Goal: Information Seeking & Learning: Learn about a topic

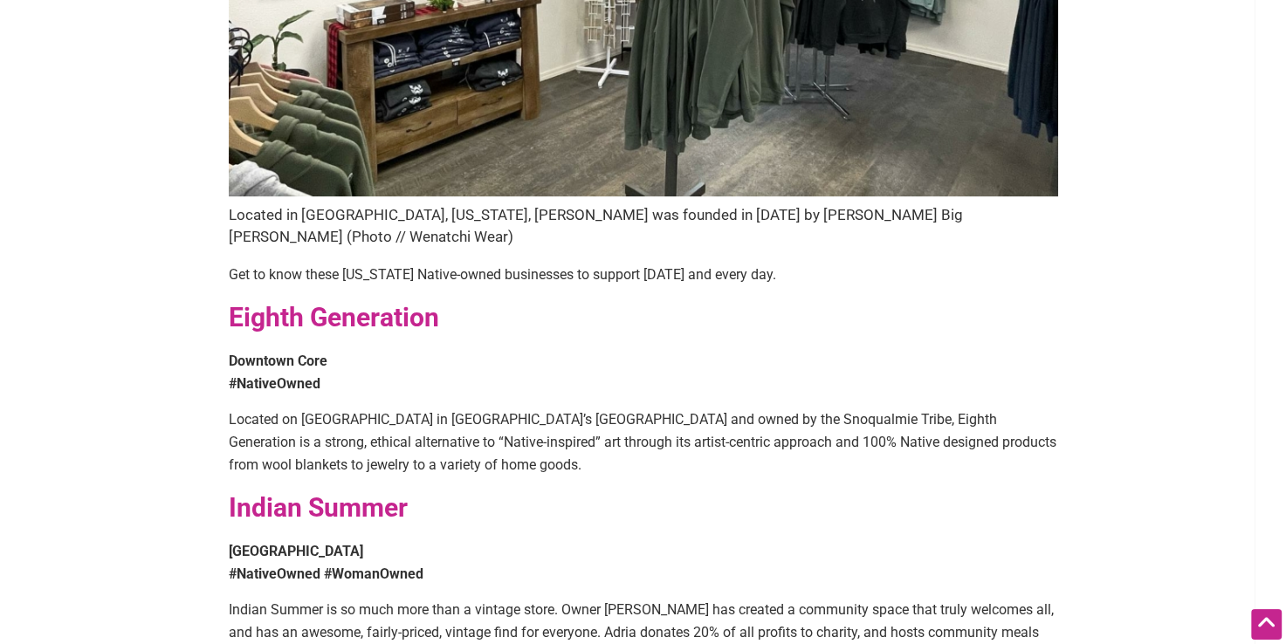
scroll to position [615, 0]
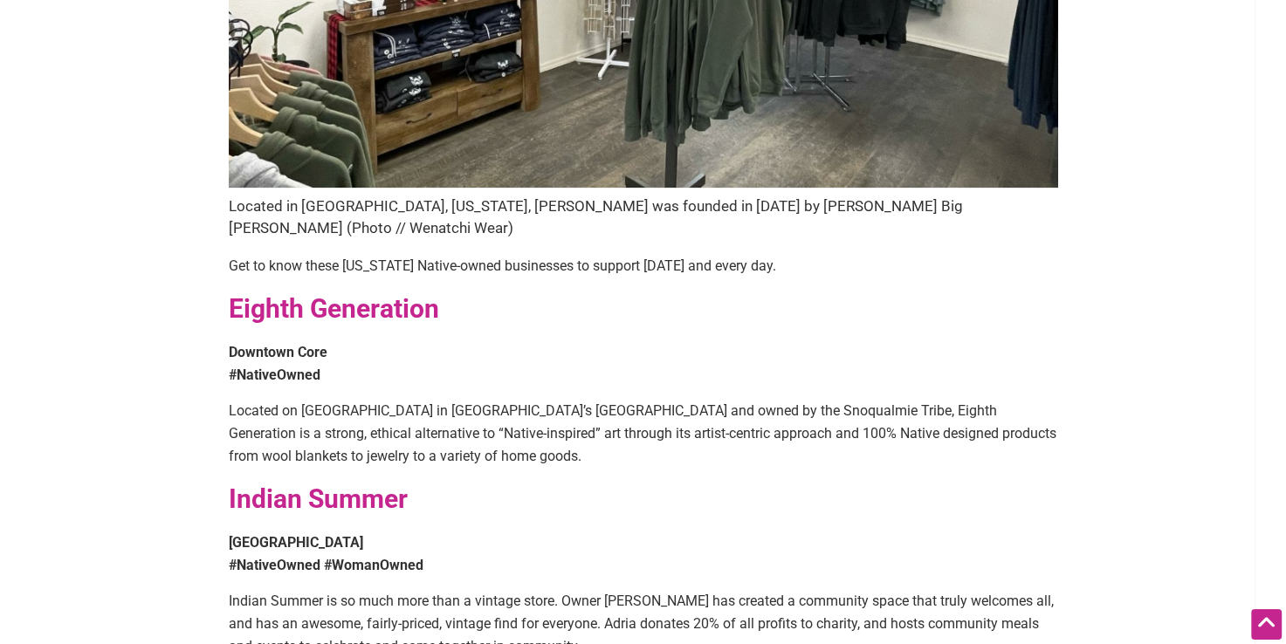
click at [259, 293] on strong "Eighth Generation" at bounding box center [334, 308] width 210 height 31
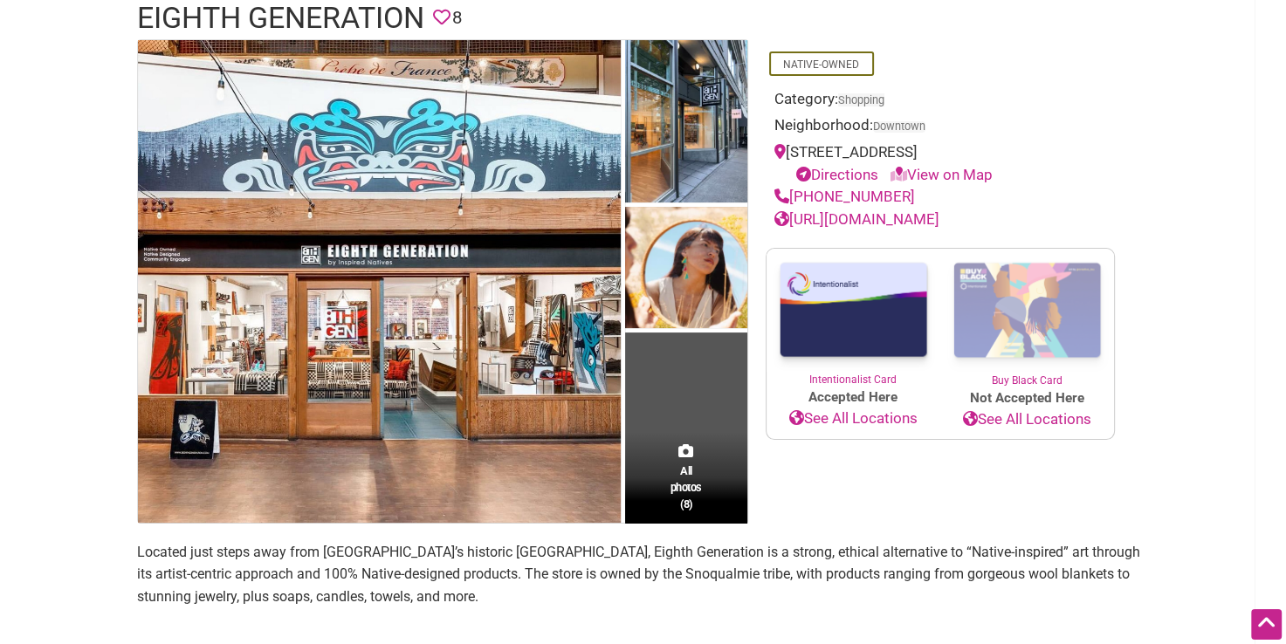
scroll to position [116, 0]
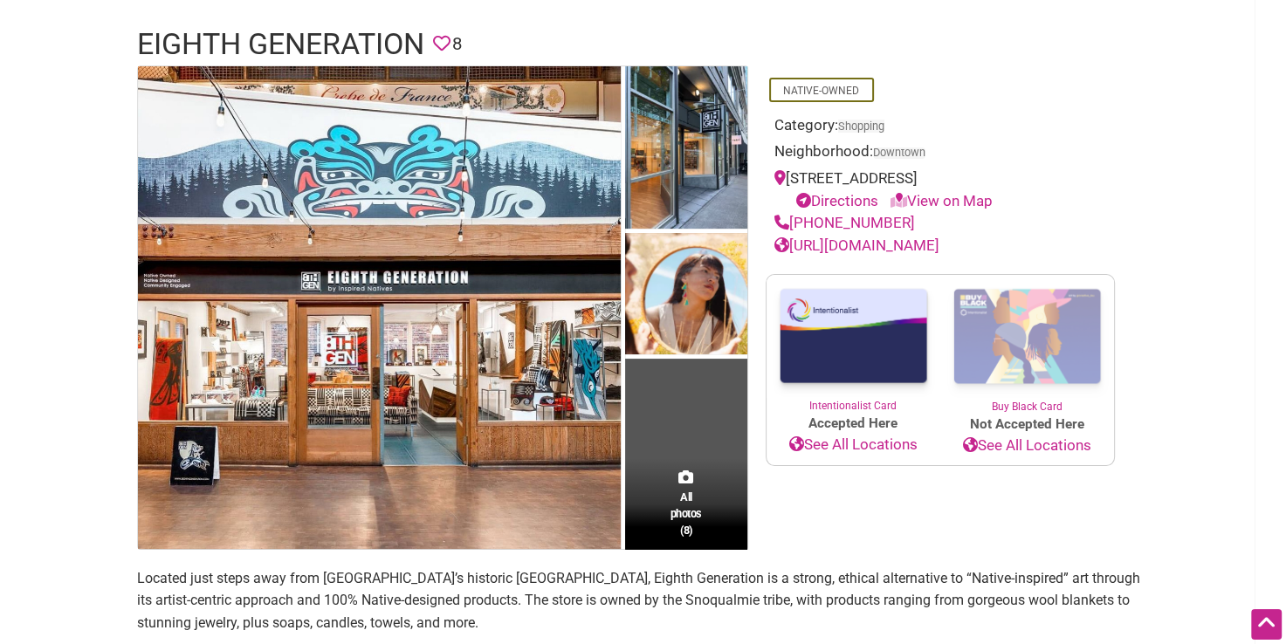
click at [926, 246] on link "https://eighthgeneration.com/" at bounding box center [857, 245] width 165 height 17
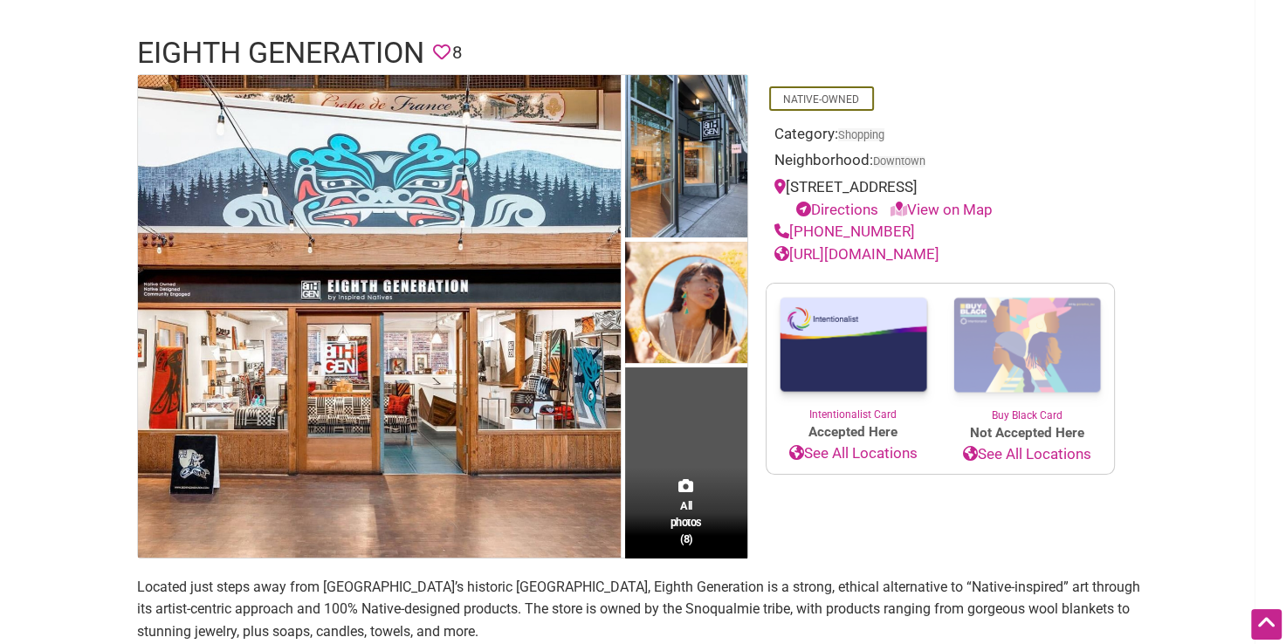
scroll to position [0, 0]
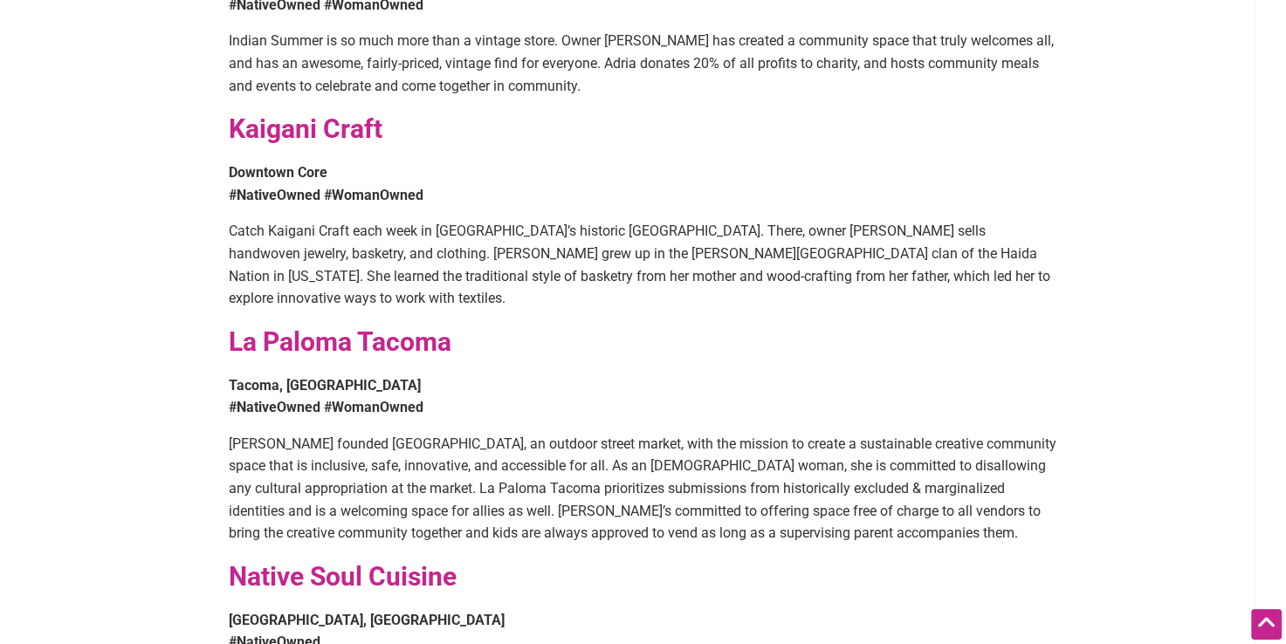
scroll to position [1181, 0]
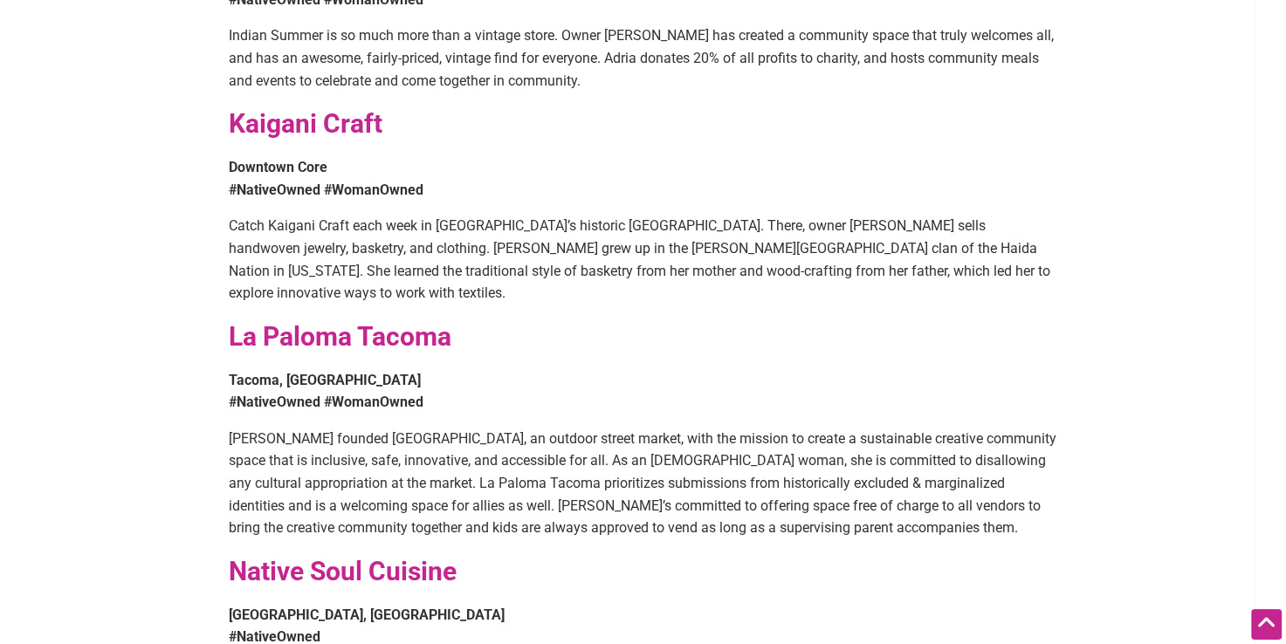
click at [277, 108] on strong "Kaigani Craft" at bounding box center [306, 123] width 154 height 31
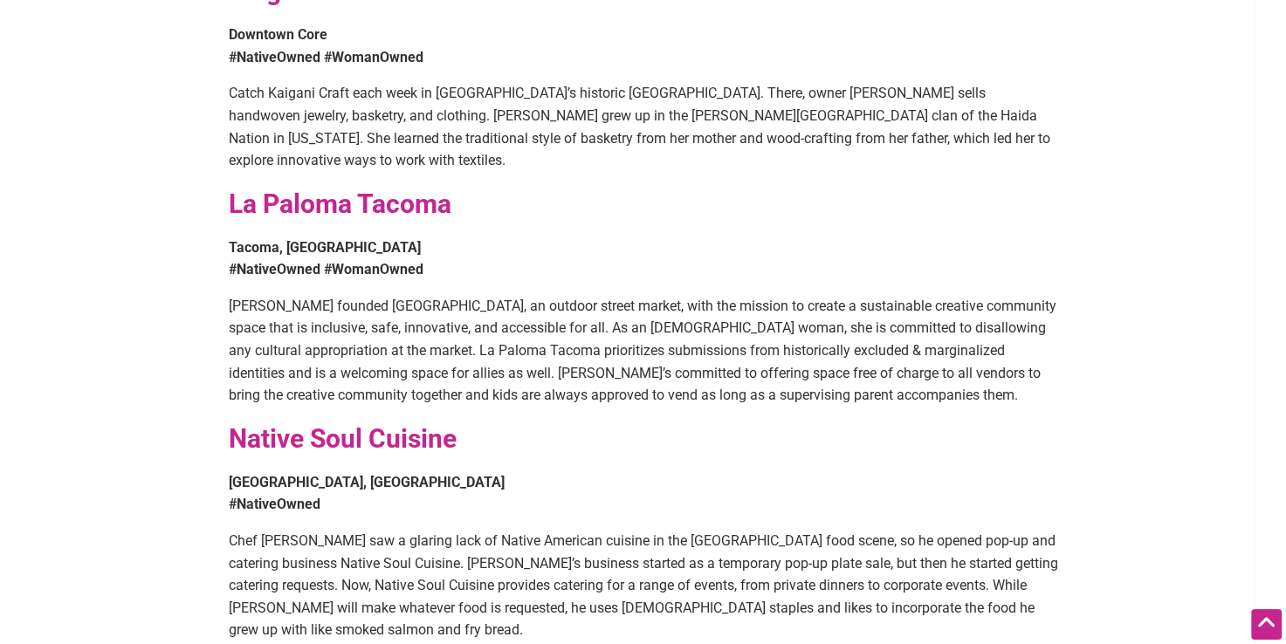
scroll to position [1320, 0]
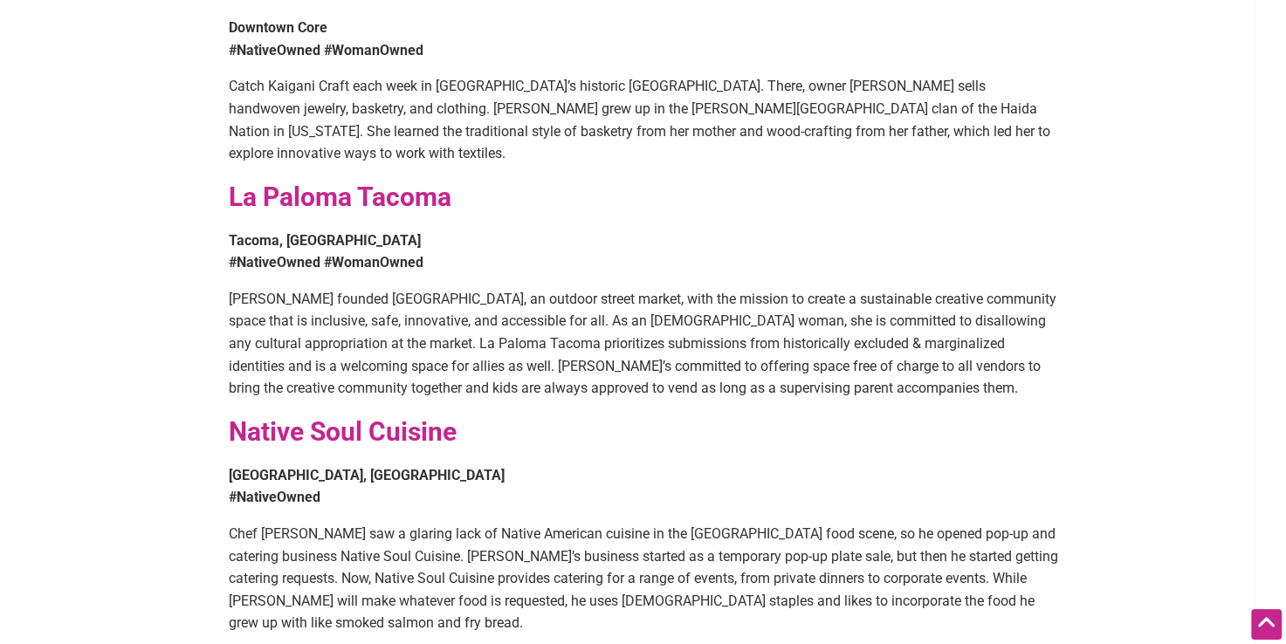
click at [260, 182] on strong "La Paloma Tacoma" at bounding box center [340, 197] width 223 height 31
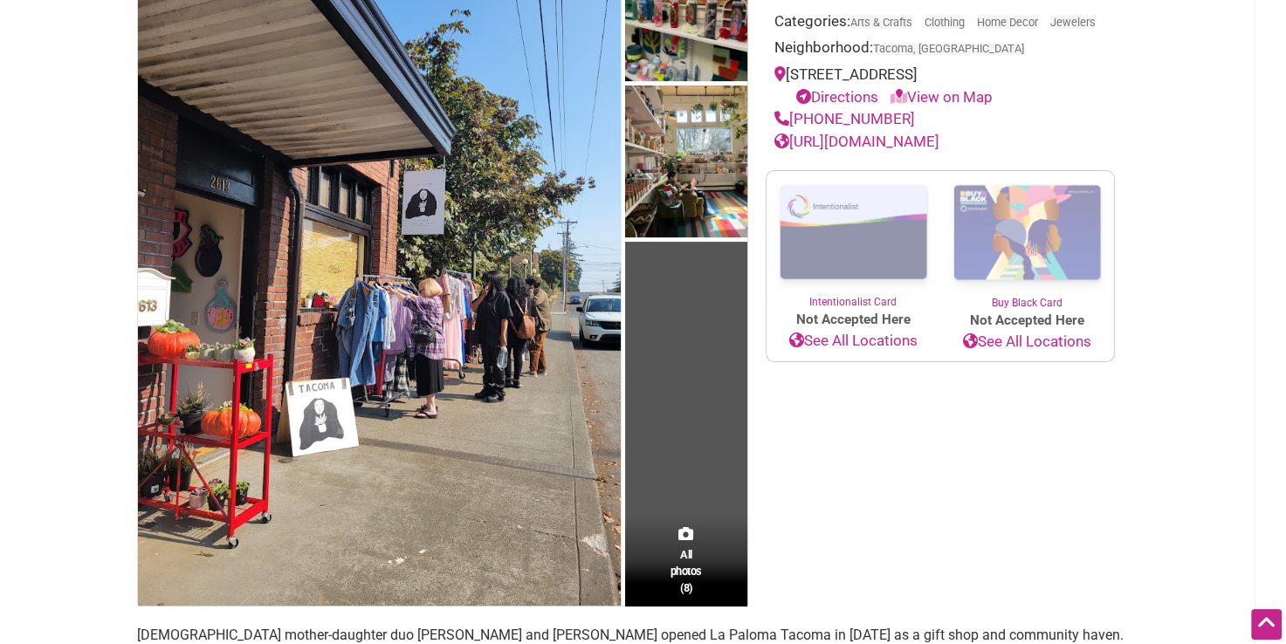
scroll to position [219, 0]
click at [940, 151] on link "[URL][DOMAIN_NAME]" at bounding box center [857, 142] width 165 height 17
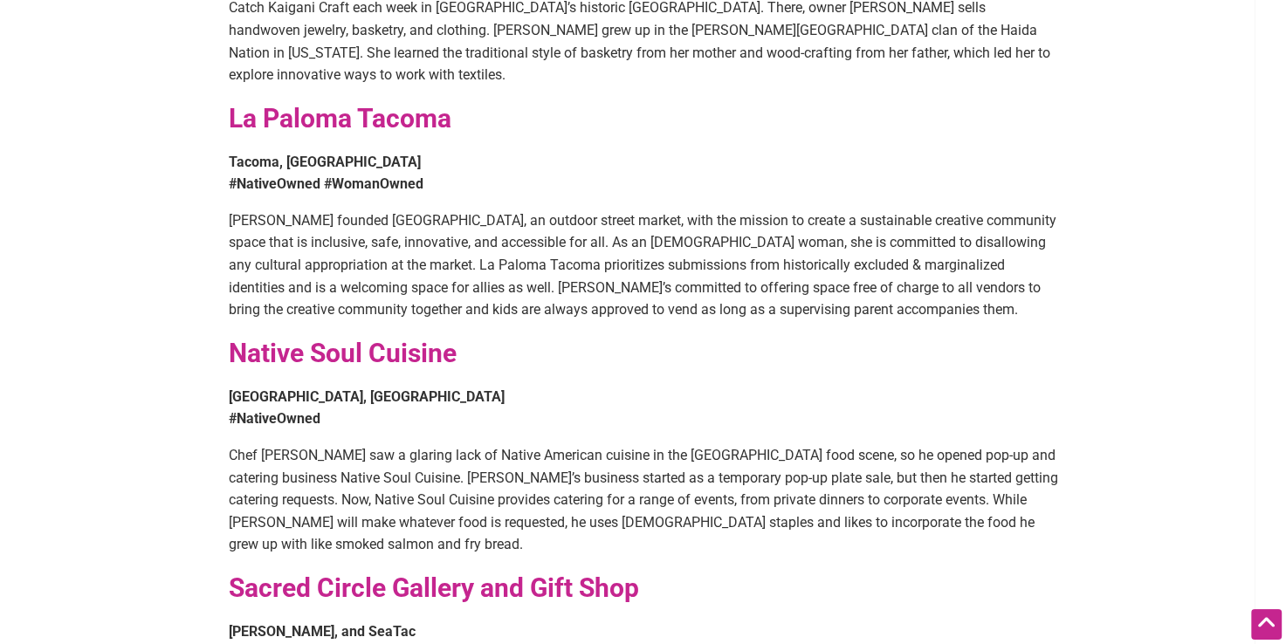
scroll to position [1429, 0]
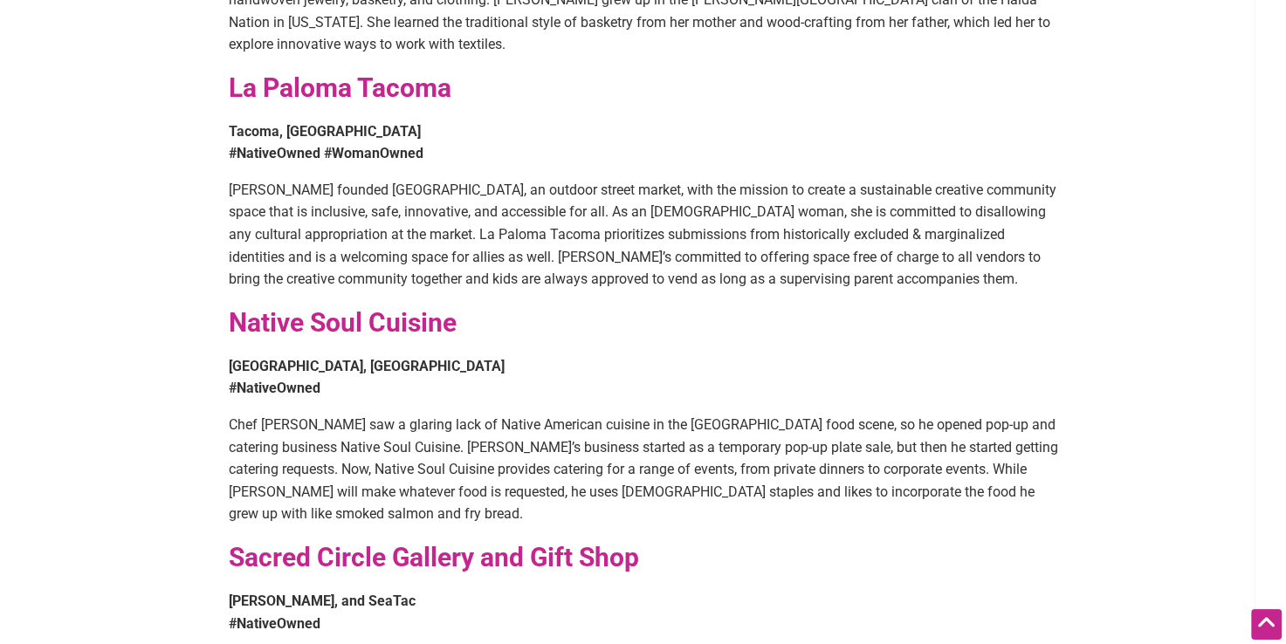
click at [273, 307] on strong "Native Soul Cuisine" at bounding box center [343, 322] width 228 height 31
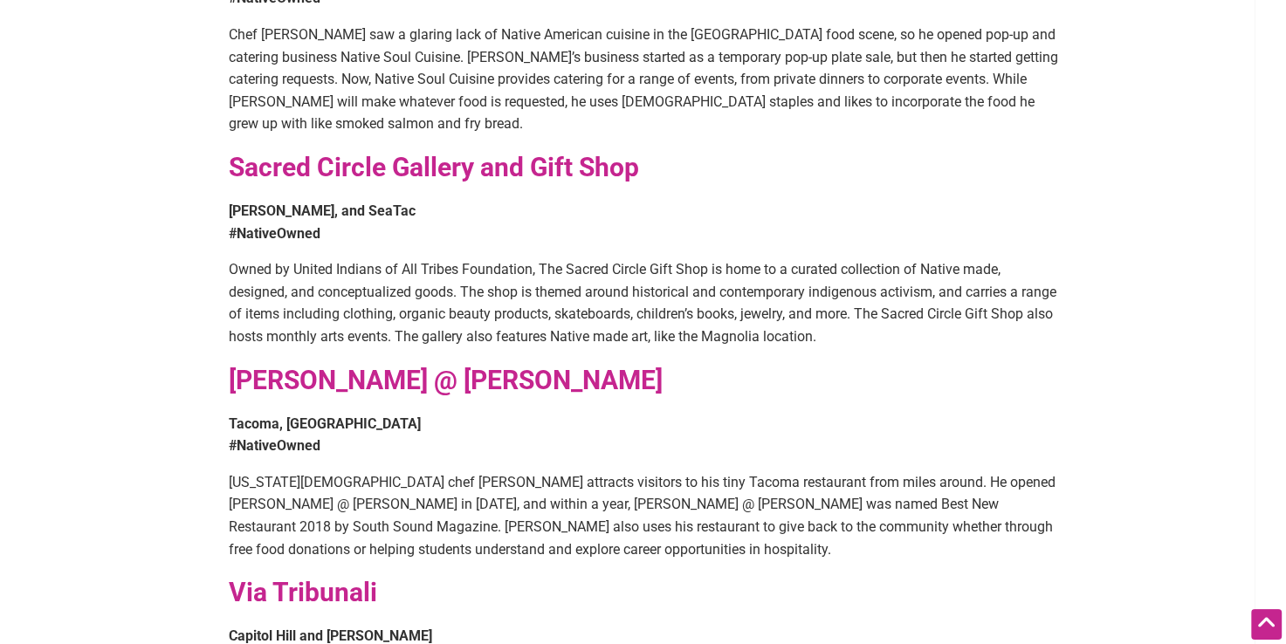
scroll to position [1821, 0]
click at [256, 151] on strong "Sacred Circle Gallery and Gift Shop" at bounding box center [434, 166] width 410 height 31
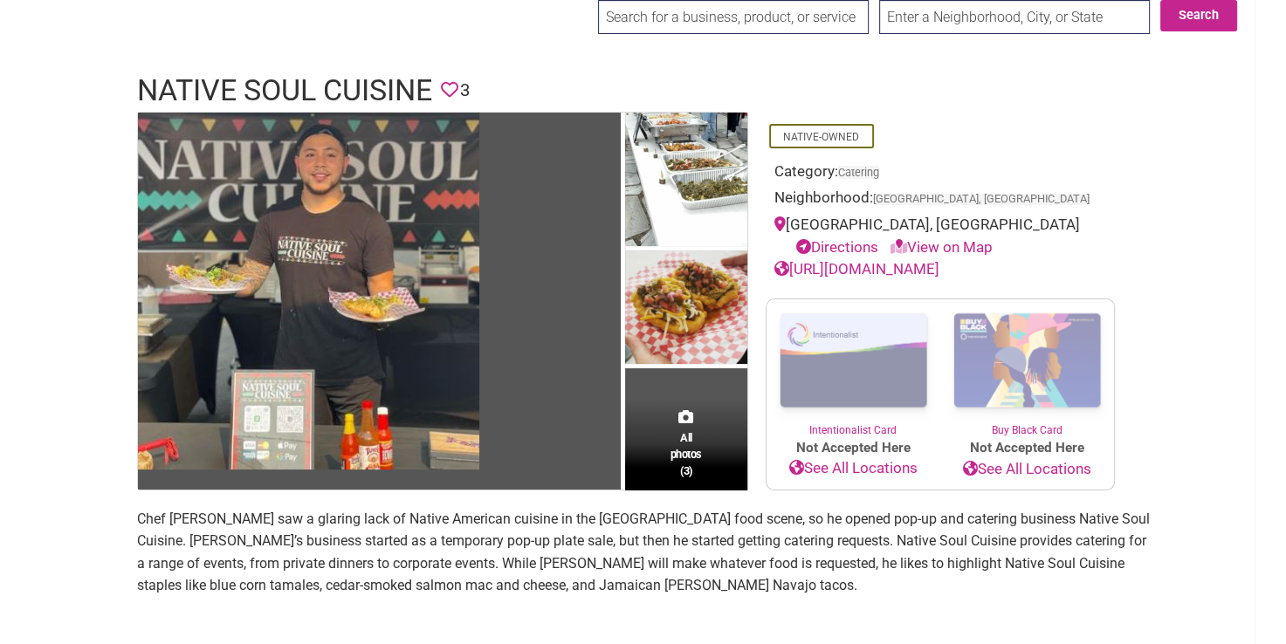
scroll to position [69, 0]
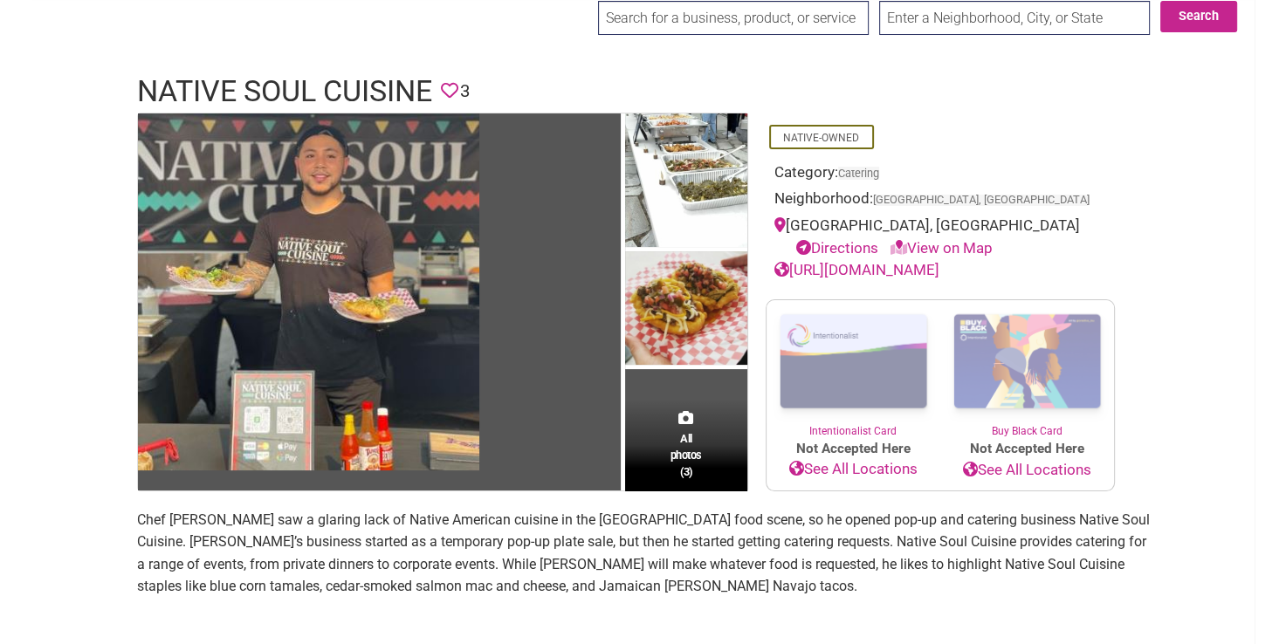
click at [940, 276] on link "https://www.instagram.com/nativesoulcuisine/" at bounding box center [857, 269] width 165 height 17
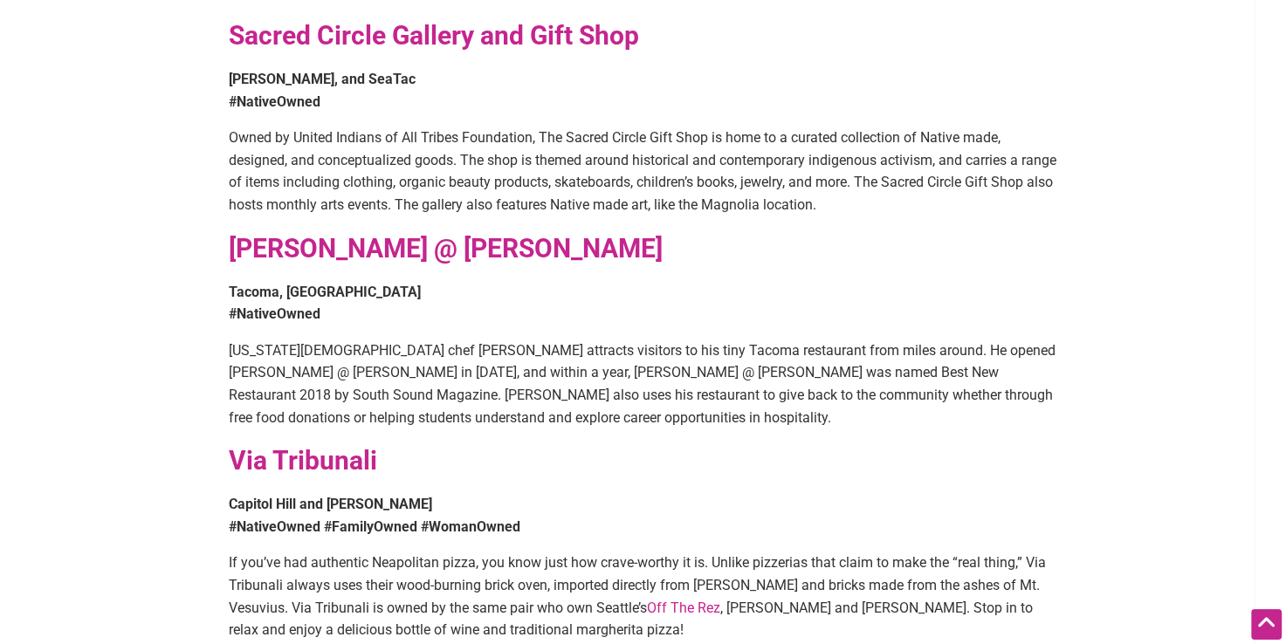
scroll to position [1953, 0]
click at [265, 232] on strong "[PERSON_NAME] @ [PERSON_NAME]" at bounding box center [446, 247] width 434 height 31
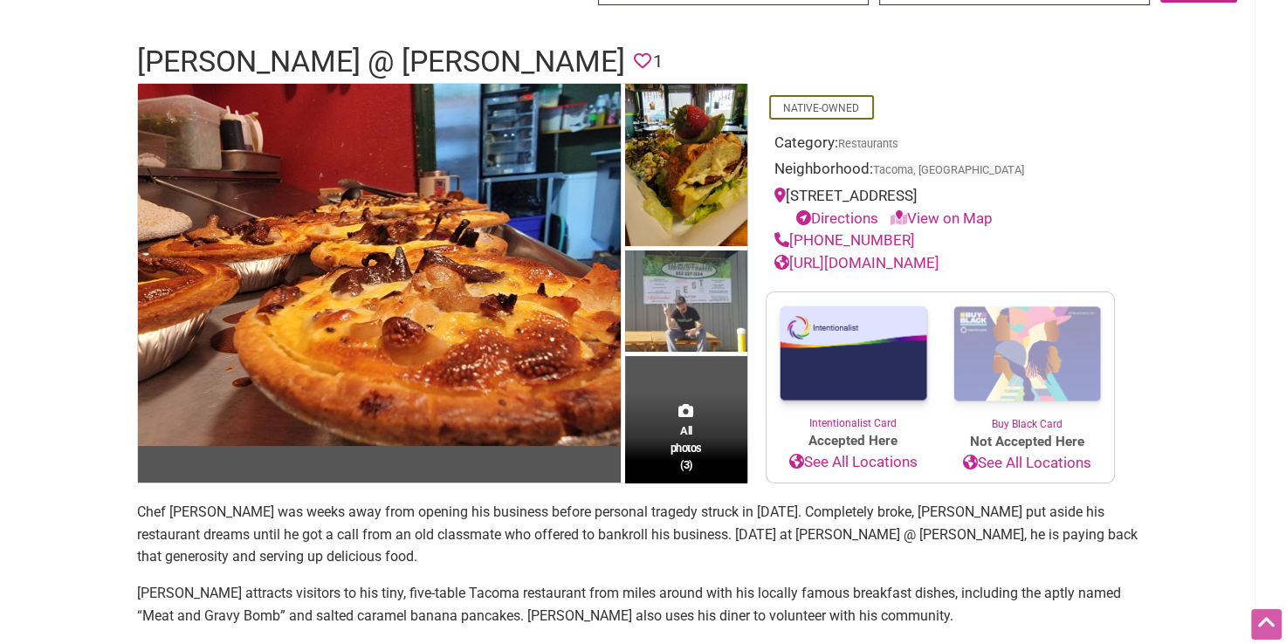
scroll to position [100, 0]
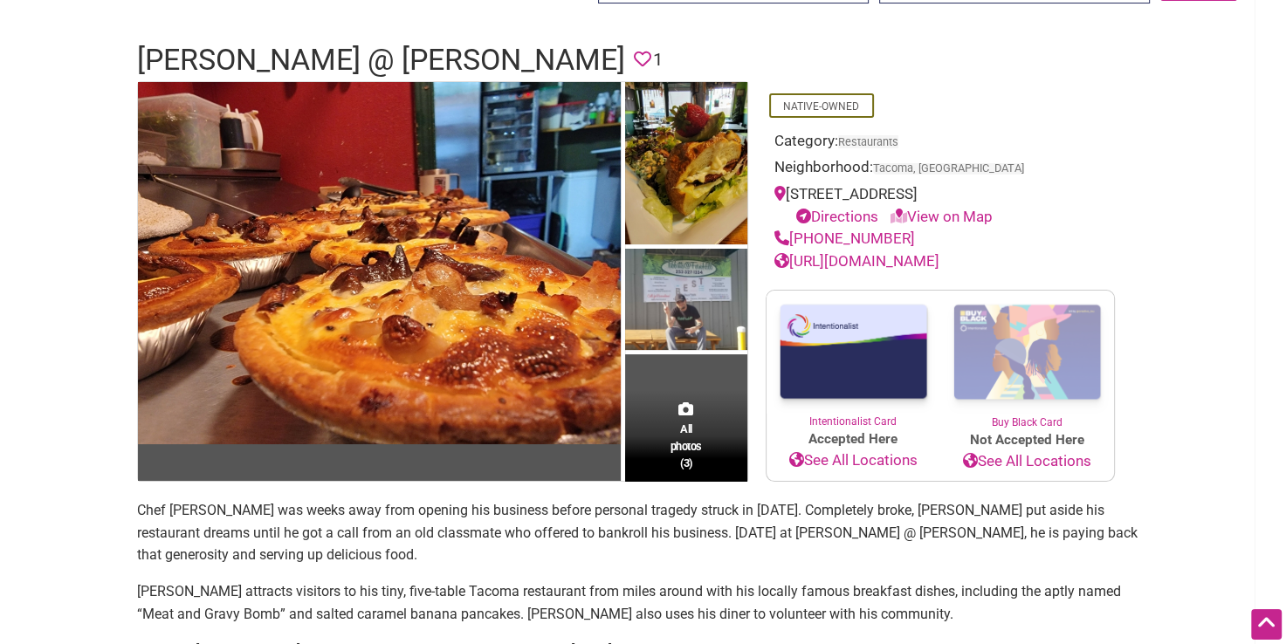
click at [937, 265] on link "[URL][DOMAIN_NAME]" at bounding box center [857, 260] width 165 height 17
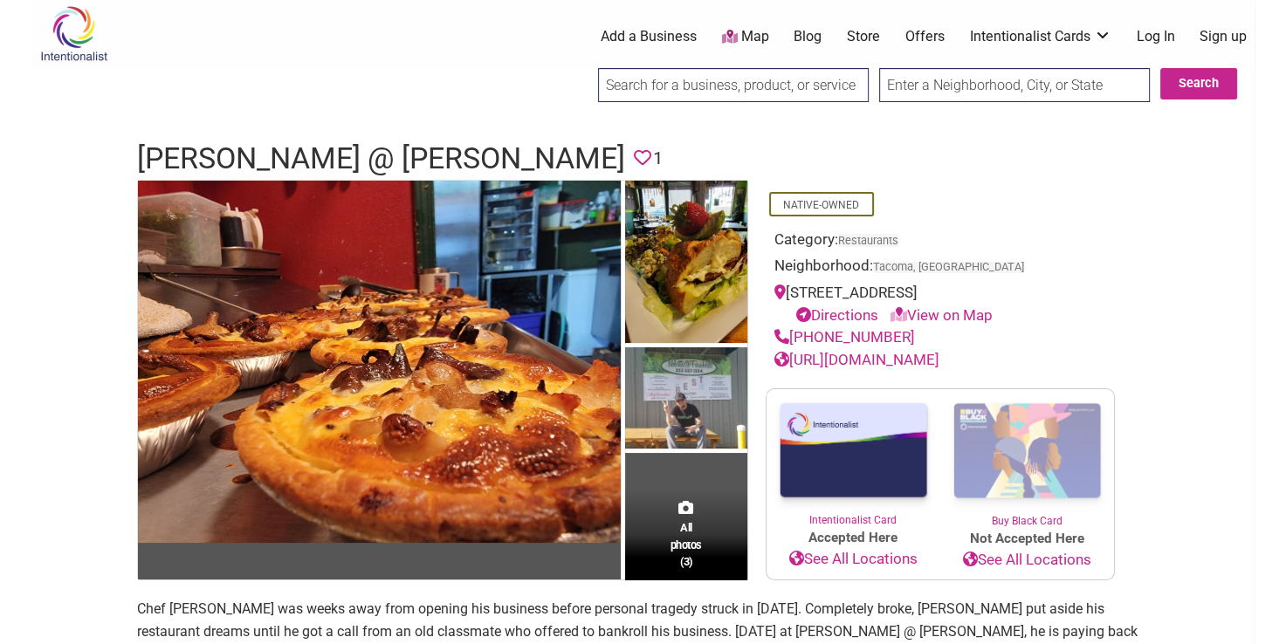
scroll to position [0, 0]
